Goal: Task Accomplishment & Management: Complete application form

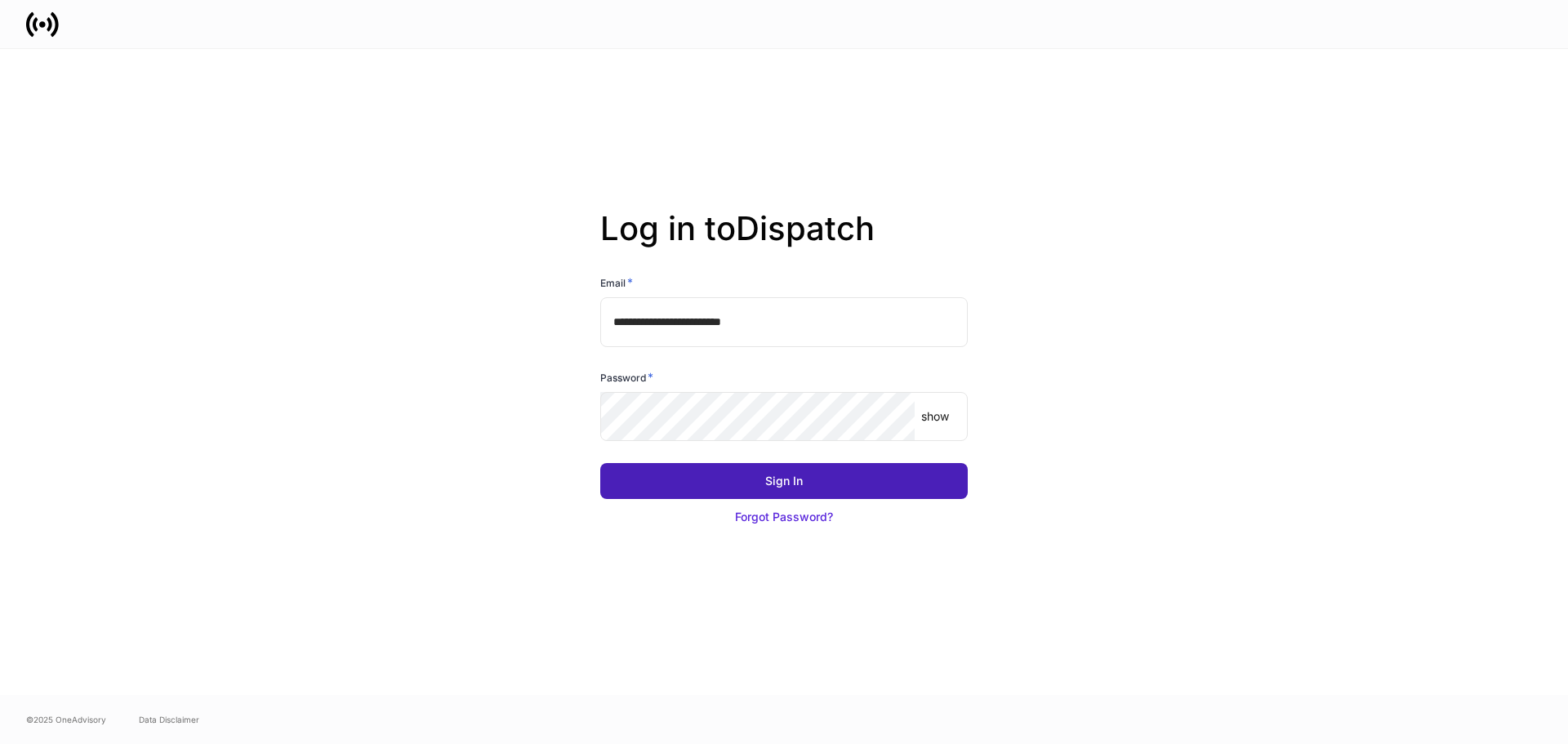
click at [654, 481] on button "Sign In" at bounding box center [784, 480] width 368 height 36
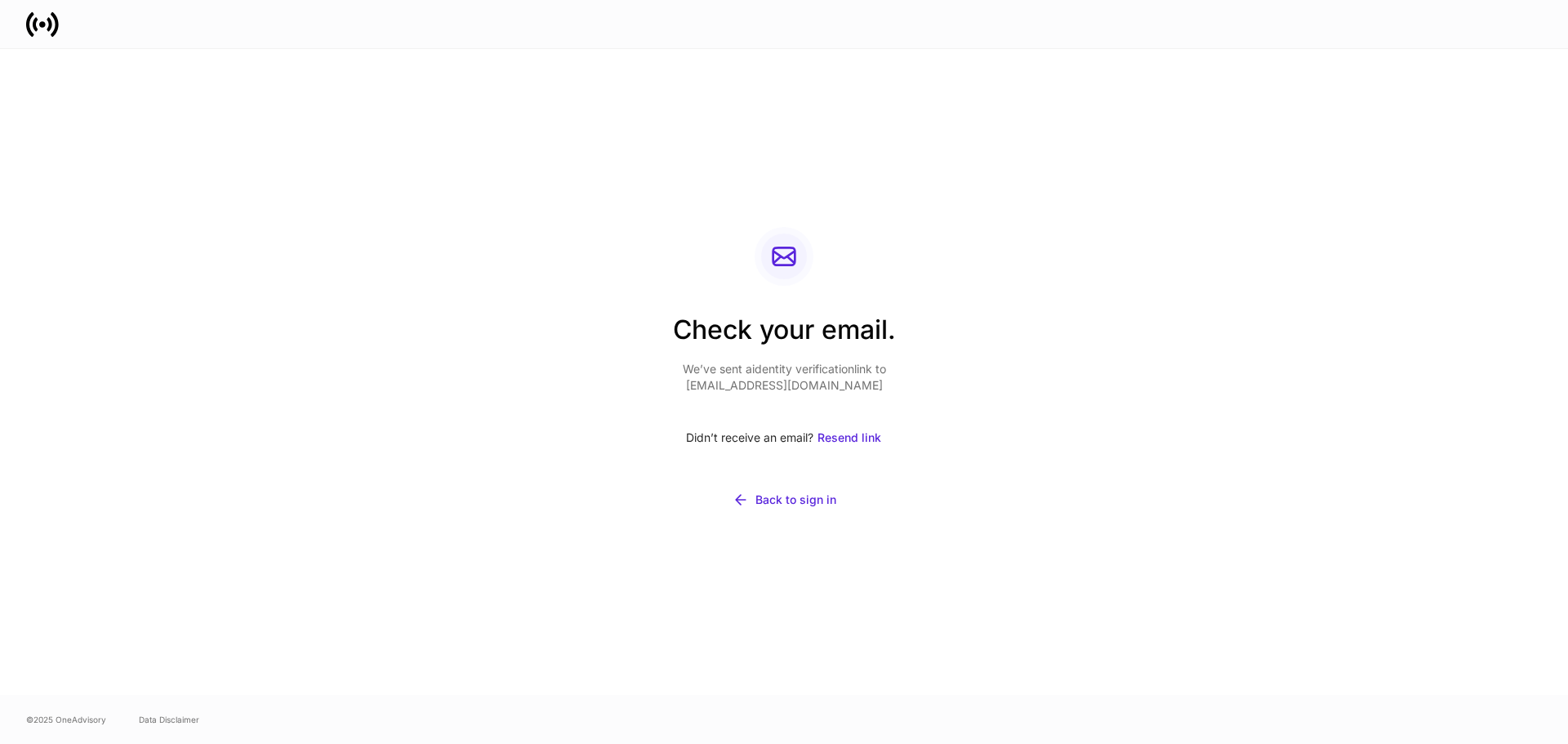
click at [1284, 596] on div "Check your email. We’ve sent a identity verification link to aquinones@auriccap…" at bounding box center [784, 372] width 1568 height 646
click at [1310, 160] on div "Check your email. We’ve sent a identity verification link to aquinones@auriccap…" at bounding box center [784, 372] width 1568 height 646
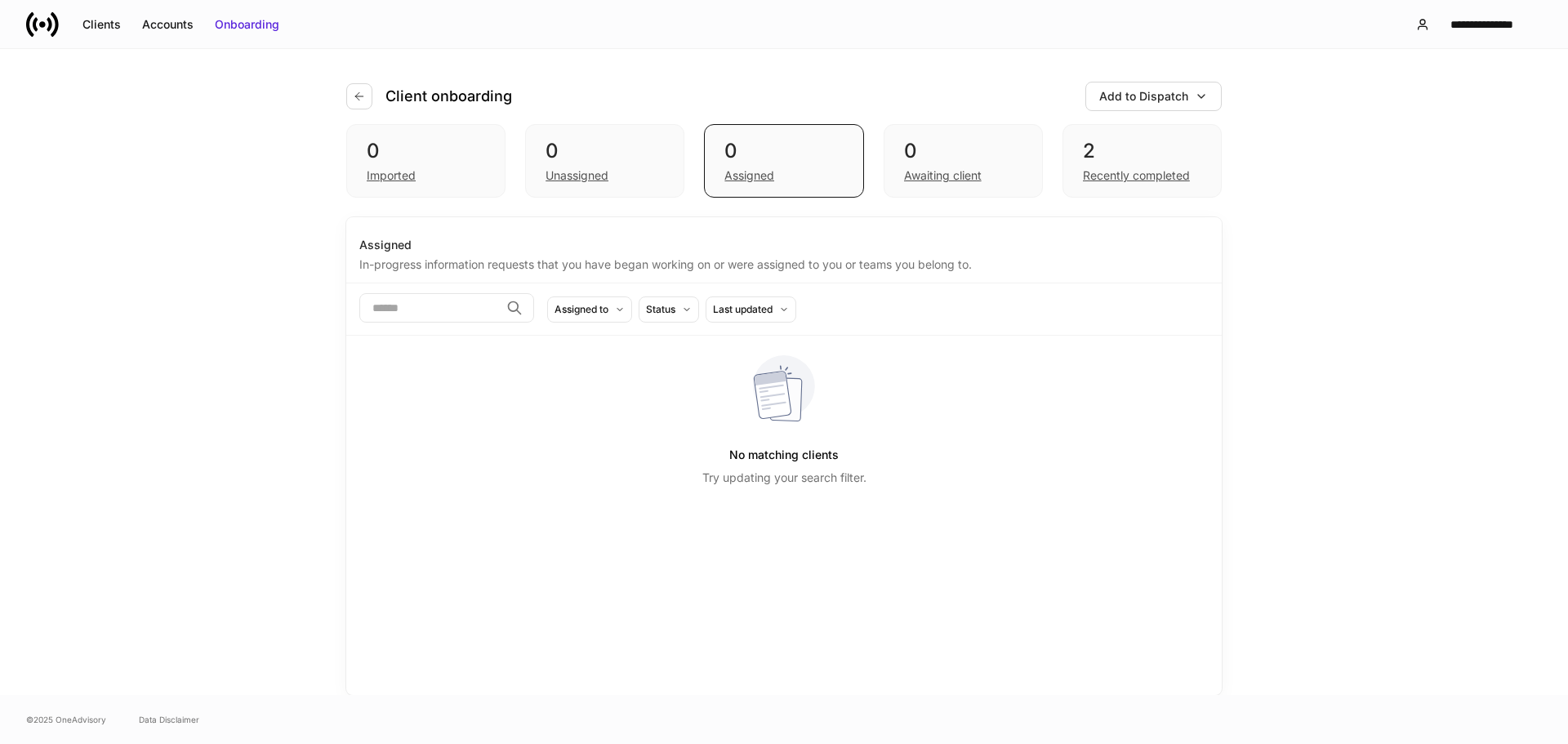
click at [158, 188] on div "Client onboarding Add to Dispatch 0 Imported 0 Unassigned 0 Assigned 0 Awaiting…" at bounding box center [784, 372] width 1568 height 646
click at [1335, 316] on div "Client onboarding Add to Dispatch 0 Imported 0 Unassigned 0 Assigned 0 Awaiting…" at bounding box center [784, 372] width 1568 height 646
click at [91, 27] on div "Clients" at bounding box center [102, 24] width 38 height 16
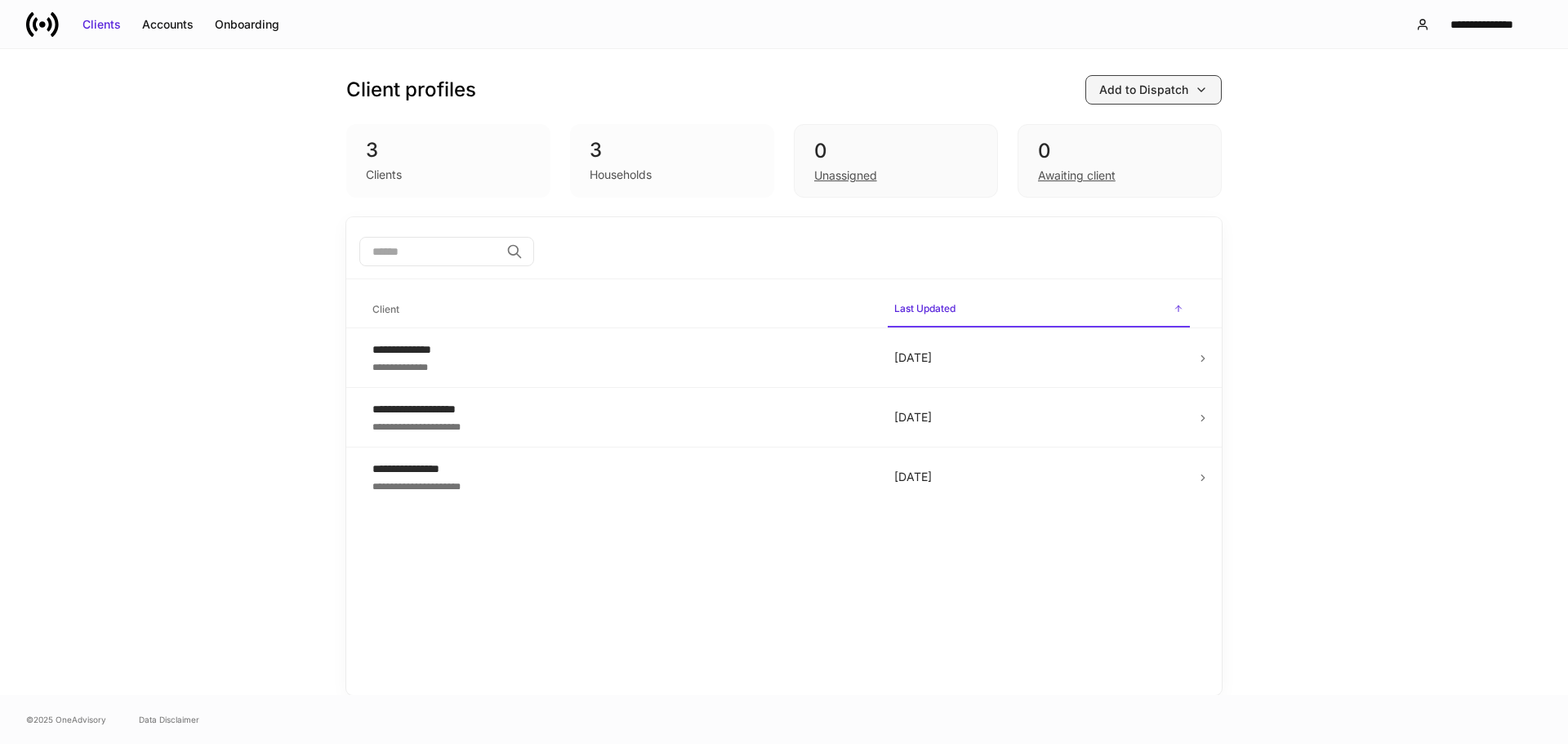
click at [1159, 83] on div "Add to Dispatch" at bounding box center [1144, 89] width 89 height 16
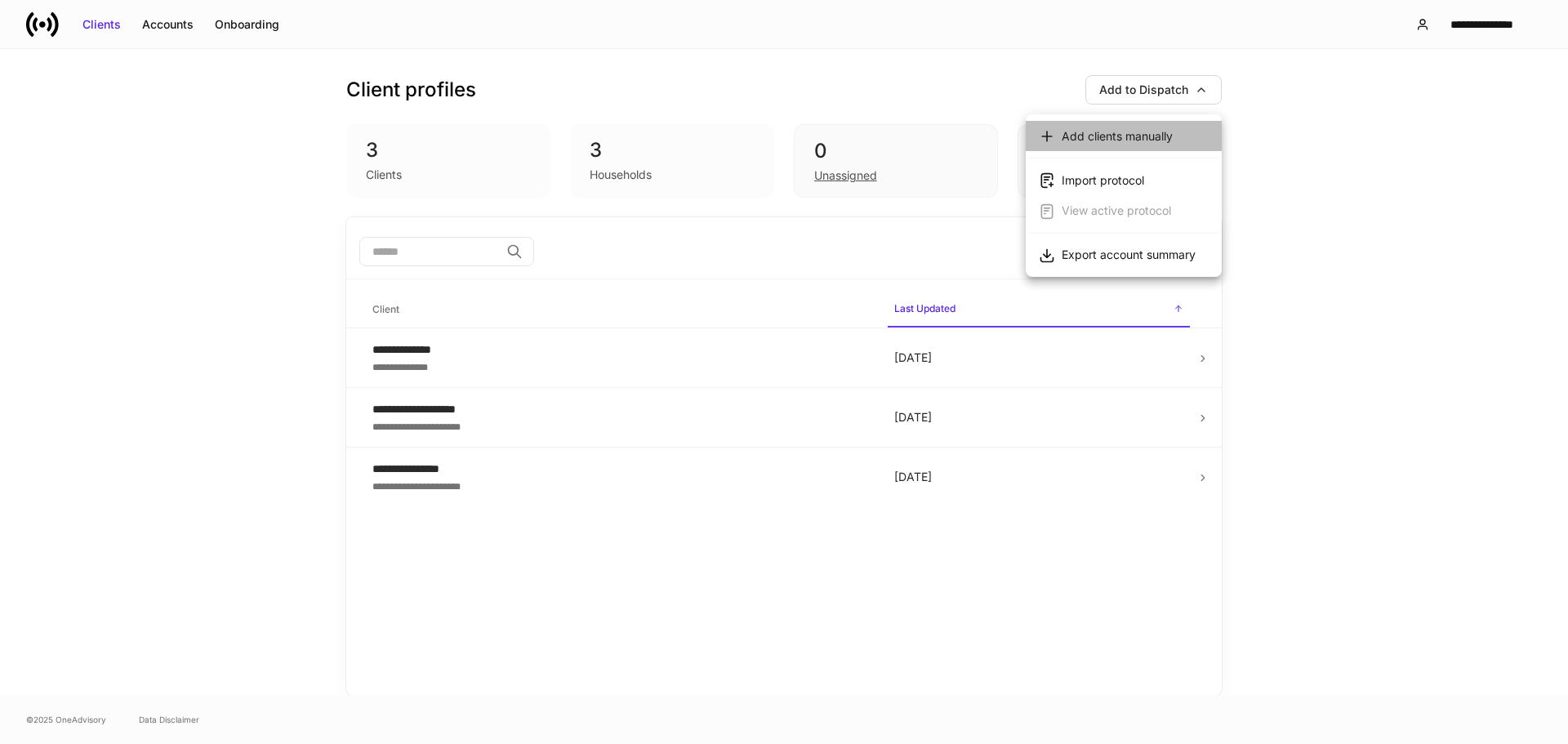
click at [1170, 139] on div "Add clients manually" at bounding box center [1118, 136] width 111 height 16
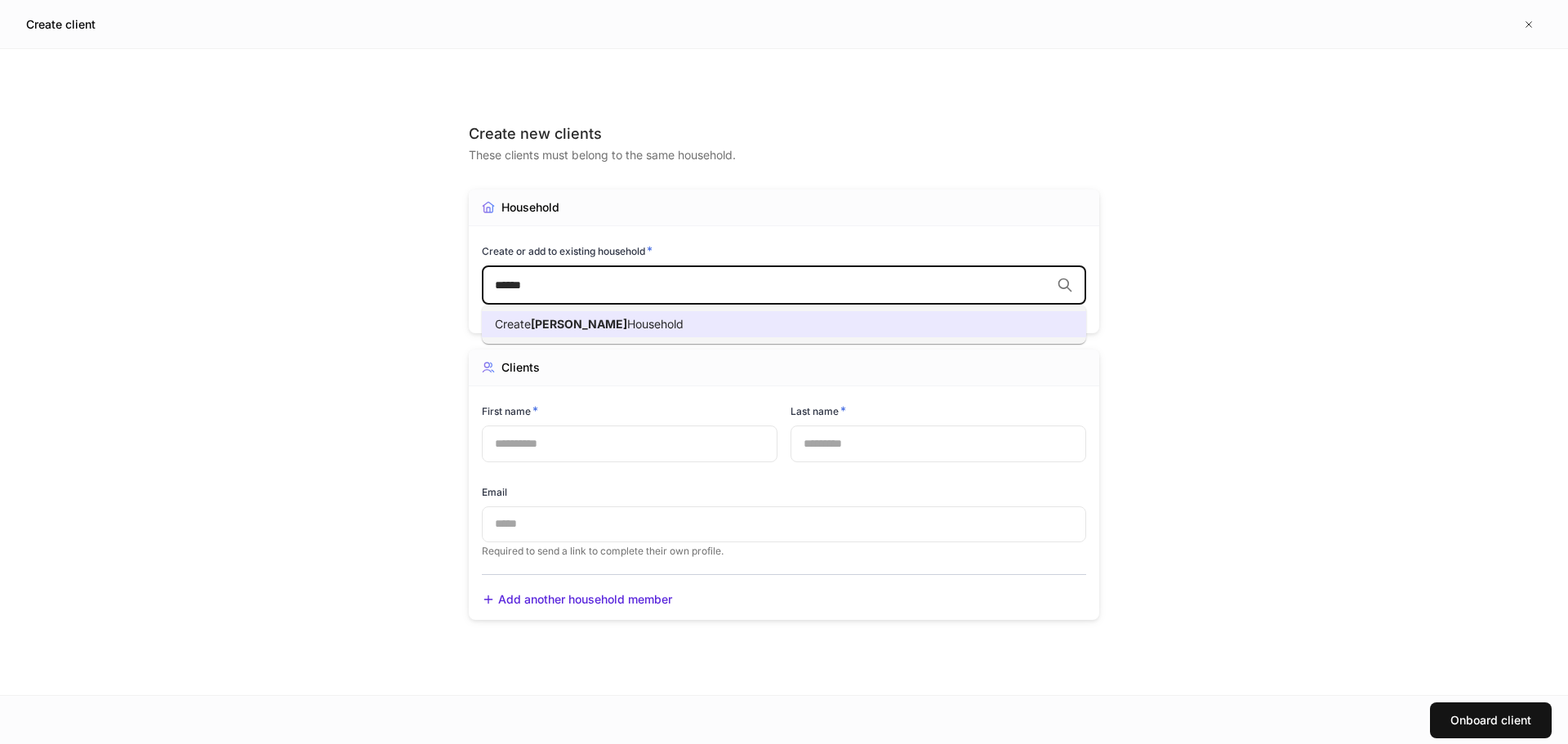
type input "******"
click at [297, 266] on div "Create new clients These clients must belong to the same household. Household C…" at bounding box center [784, 372] width 1568 height 646
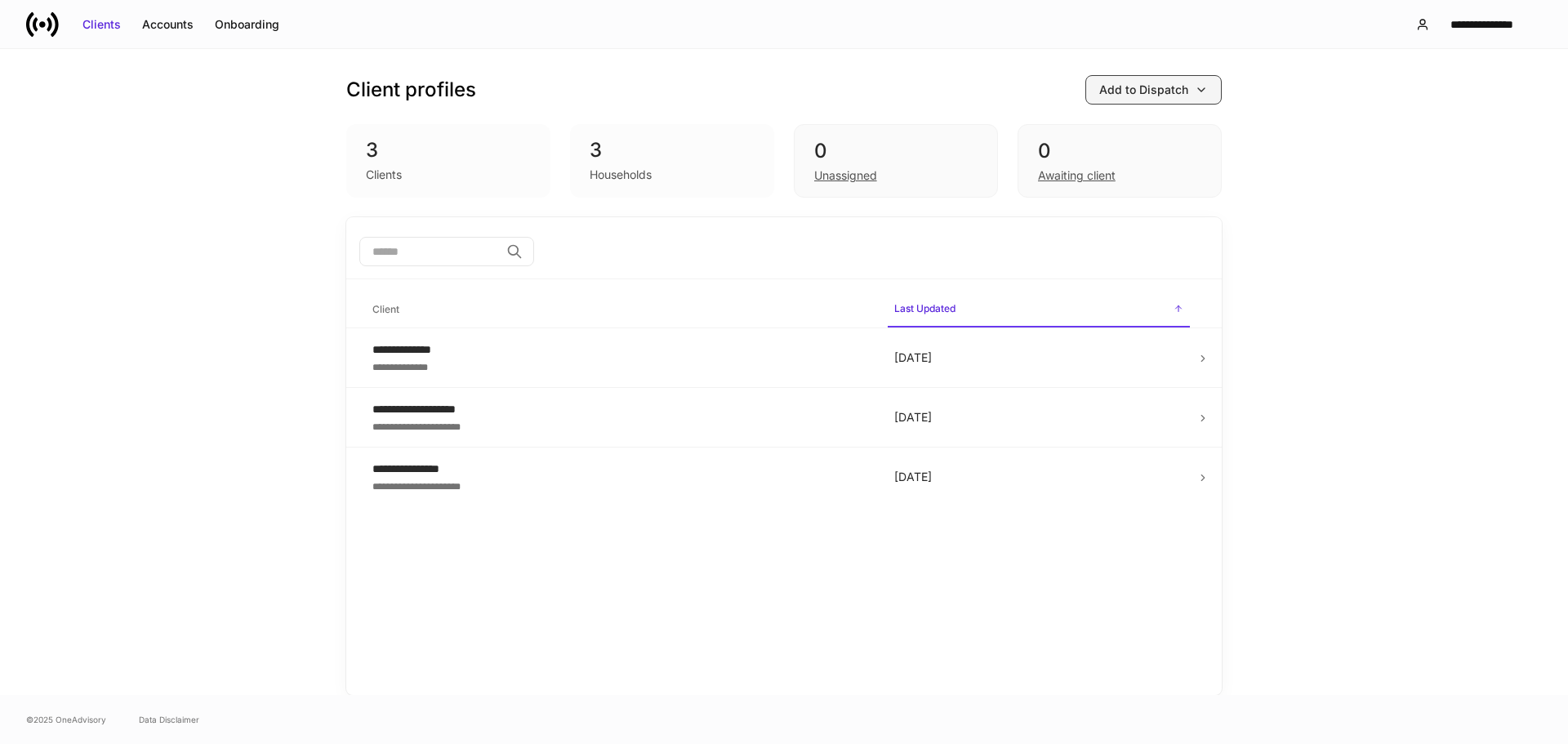
drag, startPoint x: 1201, startPoint y: 71, endPoint x: 1201, endPoint y: 92, distance: 21.0
click at [1201, 73] on div "Client profiles Add to Dispatch 3 Clients 3 Households 0 Unassigned 0 Awaiting …" at bounding box center [784, 132] width 876 height 168
click at [1201, 96] on icon "button" at bounding box center [1201, 90] width 13 height 13
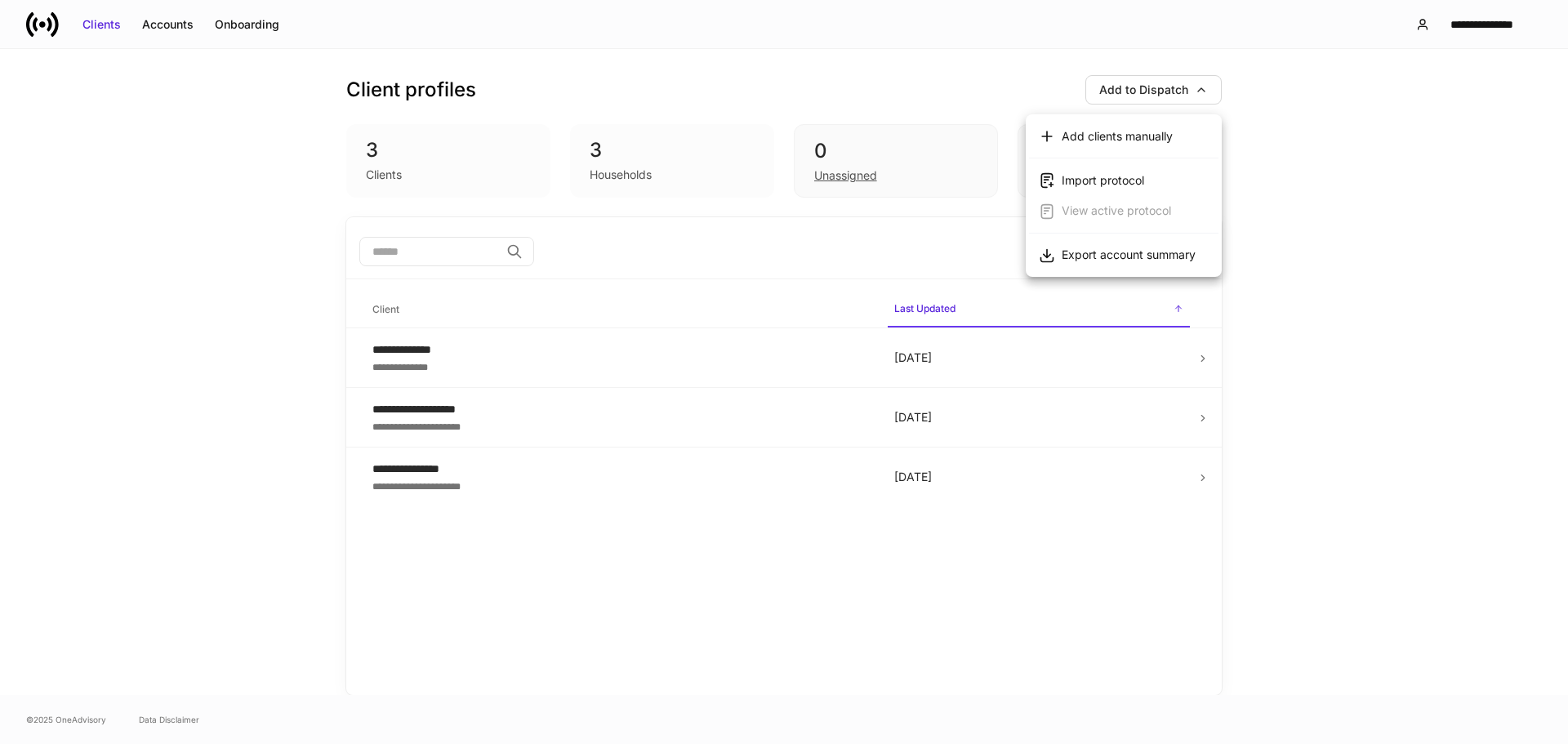
click at [1154, 138] on div "Add clients manually" at bounding box center [1118, 136] width 111 height 16
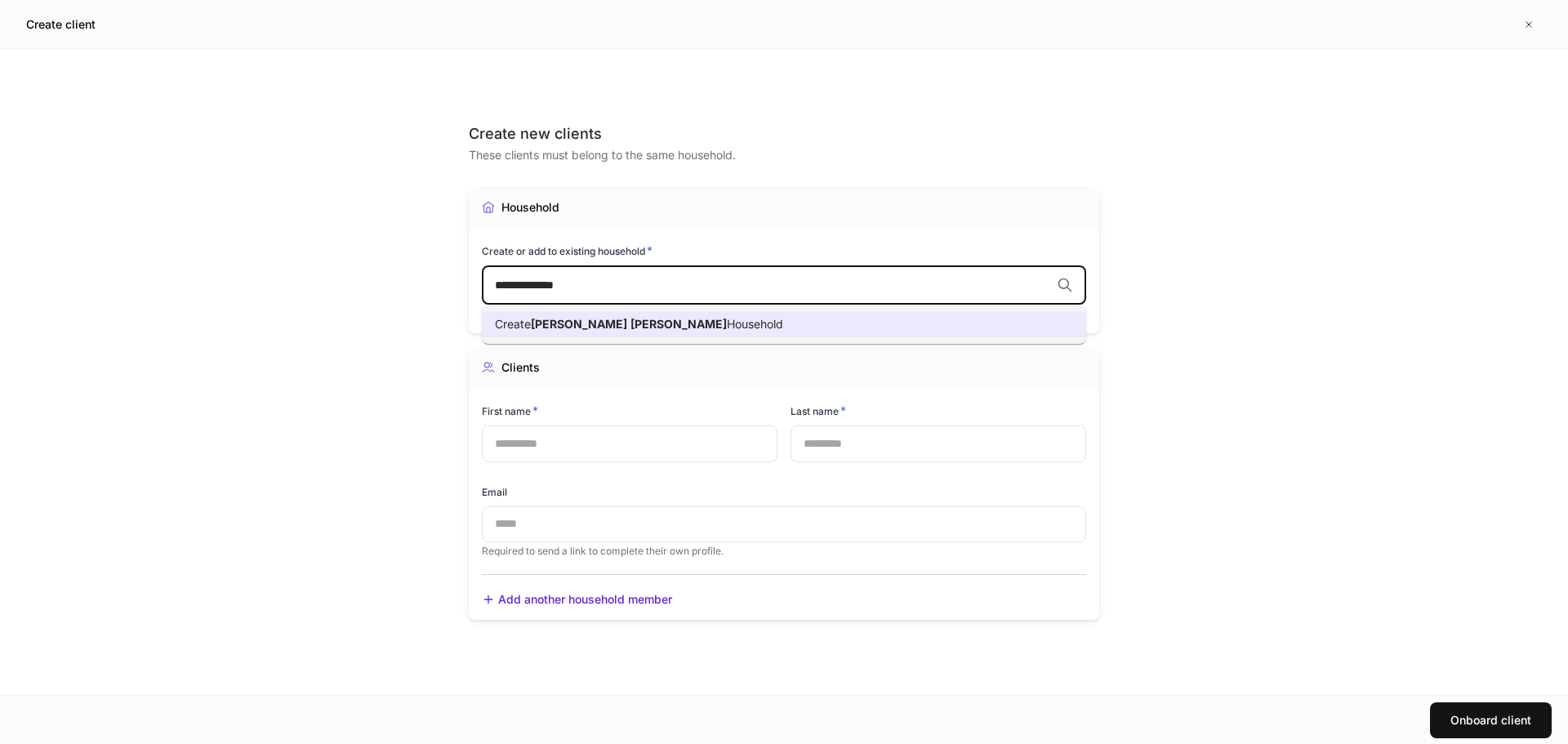
click at [744, 314] on li "Create Zackery Mayott Household" at bounding box center [784, 324] width 604 height 26
type input "**********"
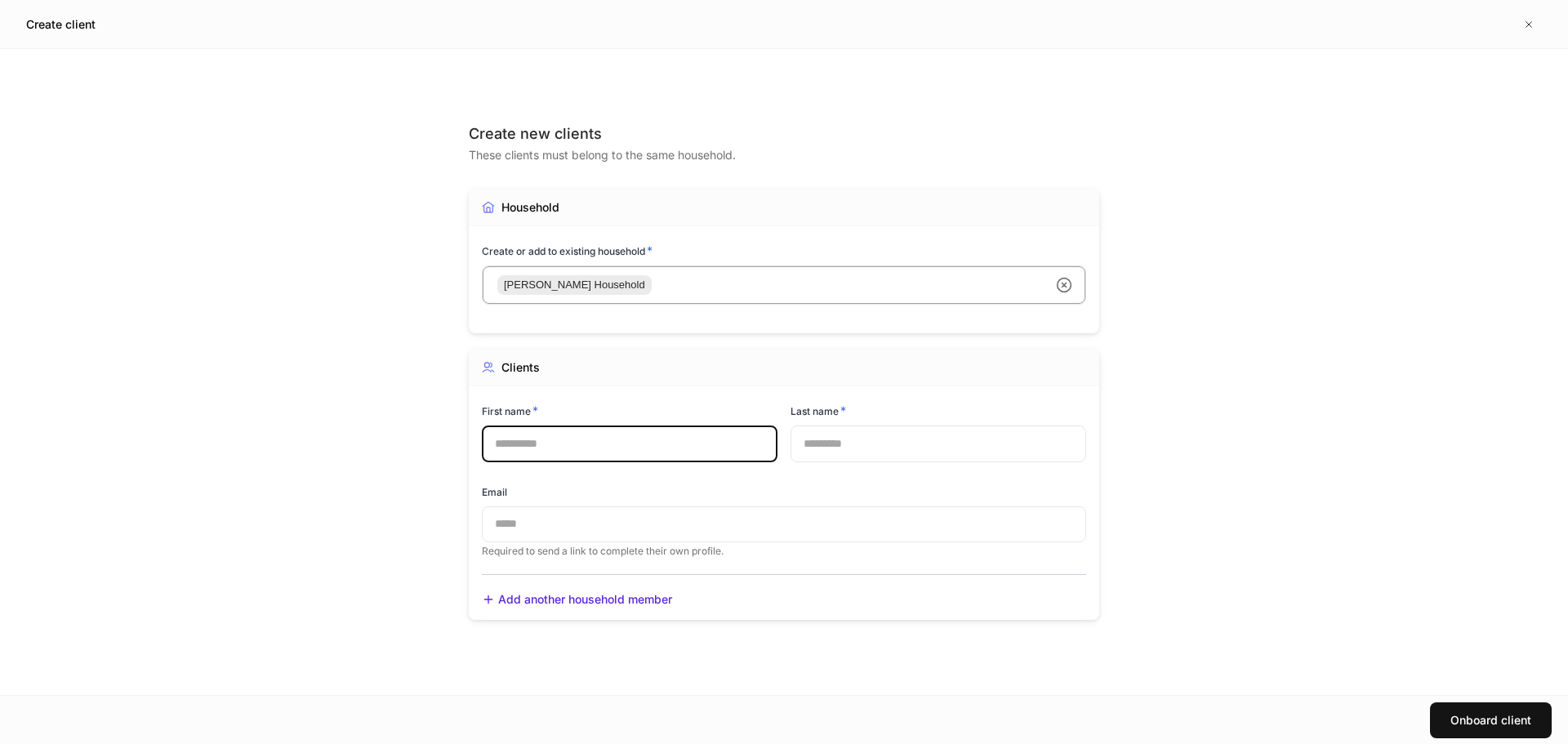
click at [594, 440] on input "text" at bounding box center [630, 443] width 296 height 36
type input "*******"
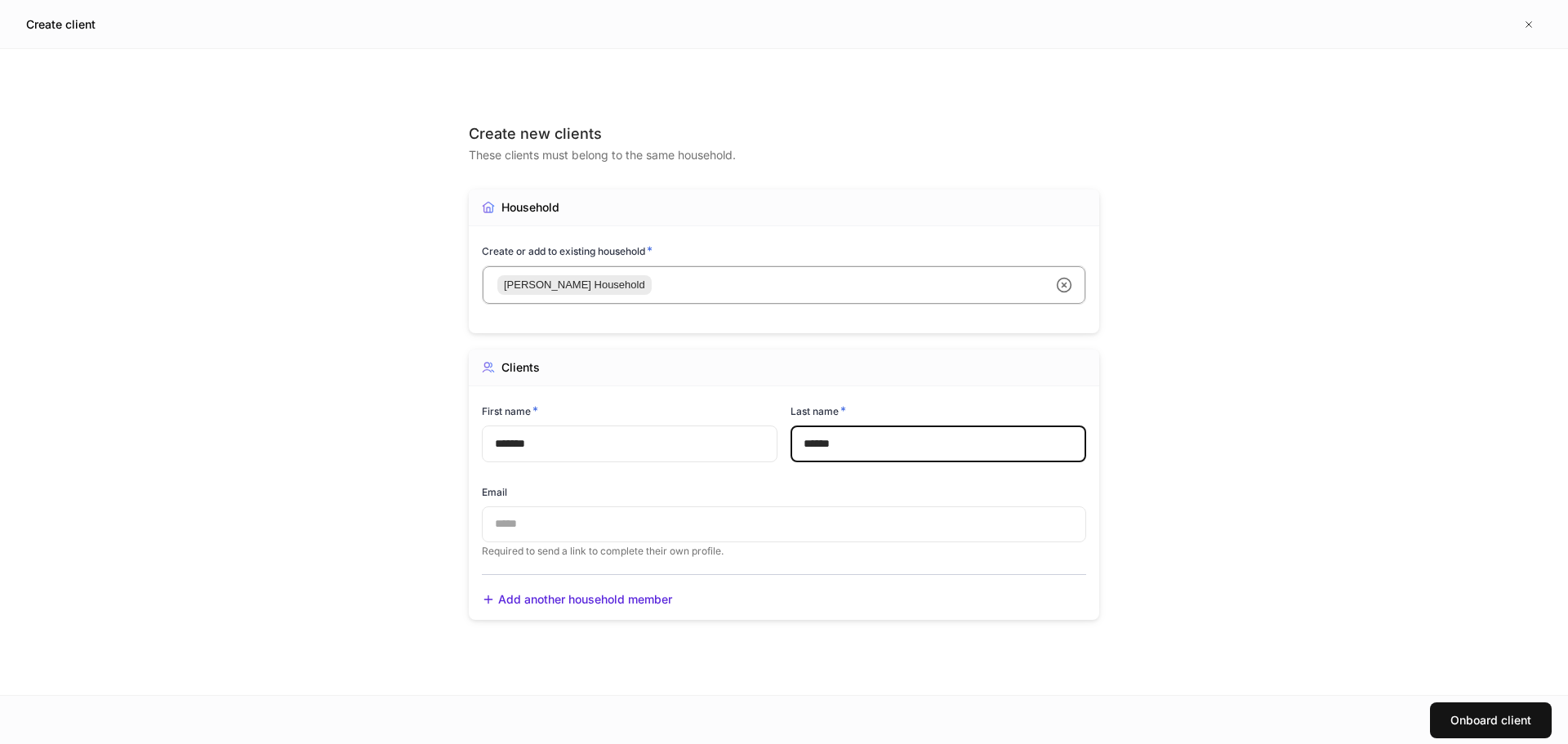
type input "******"
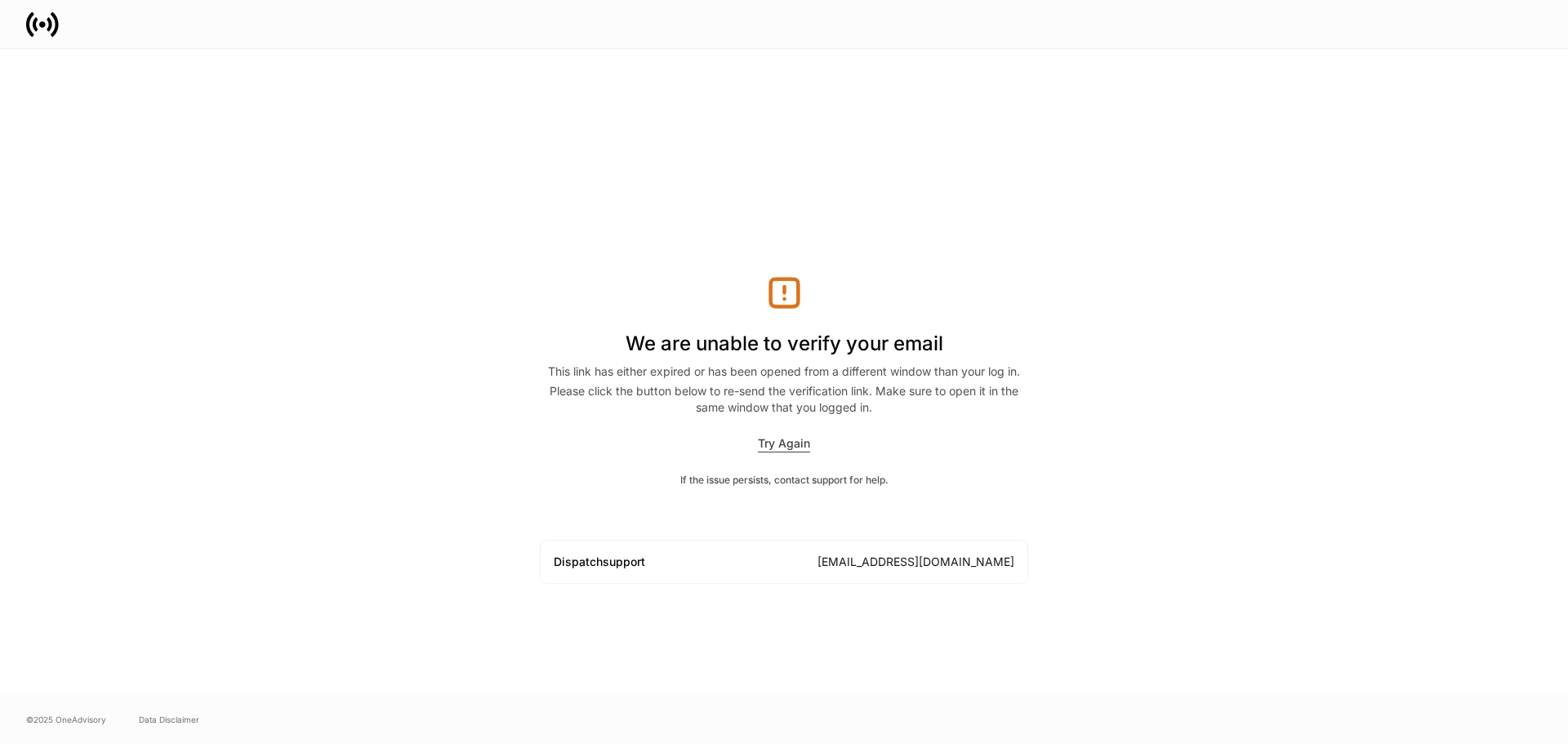
click at [797, 442] on div "Try Again" at bounding box center [784, 444] width 52 height 17
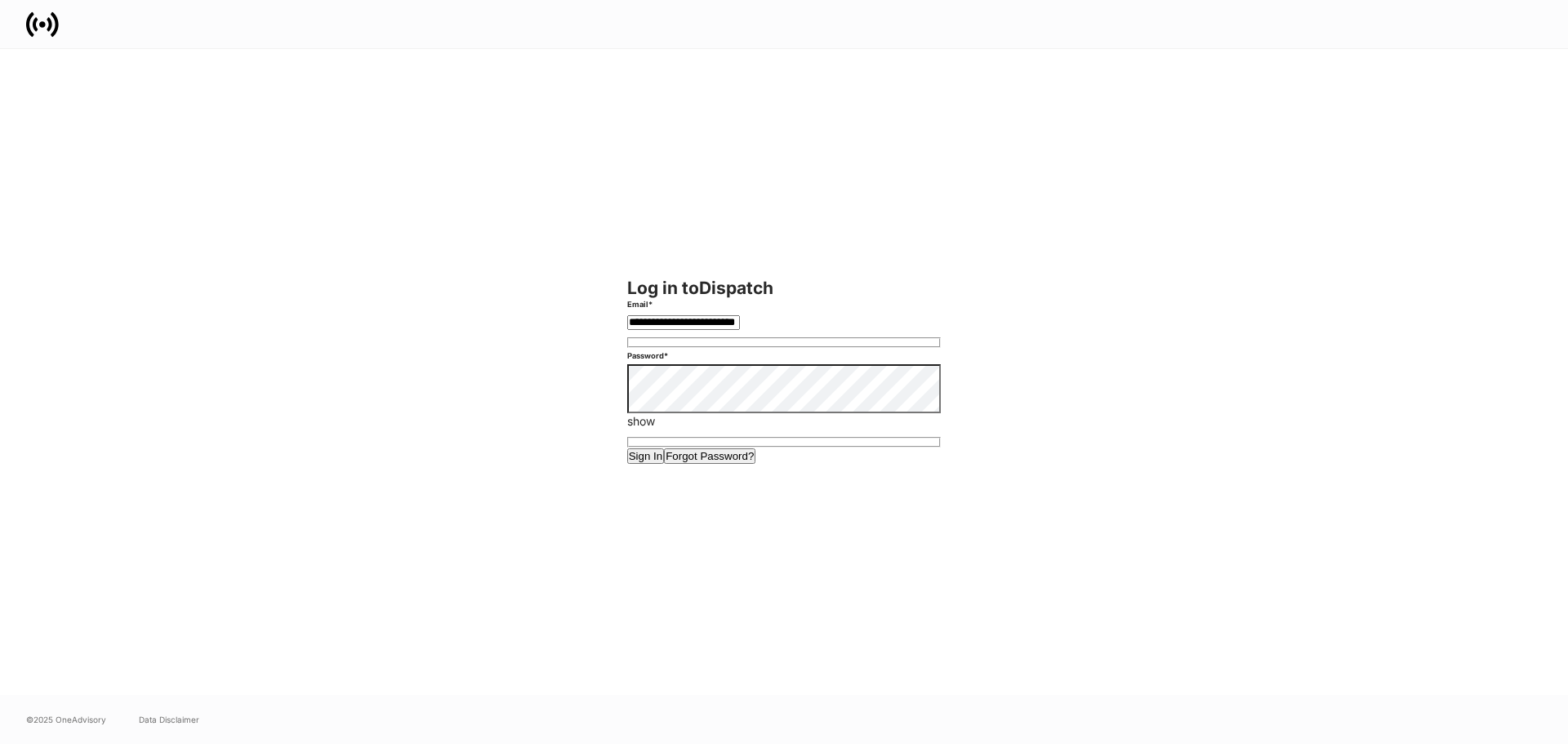
click at [664, 464] on button "Sign In" at bounding box center [645, 456] width 37 height 15
